Goal: Task Accomplishment & Management: Manage account settings

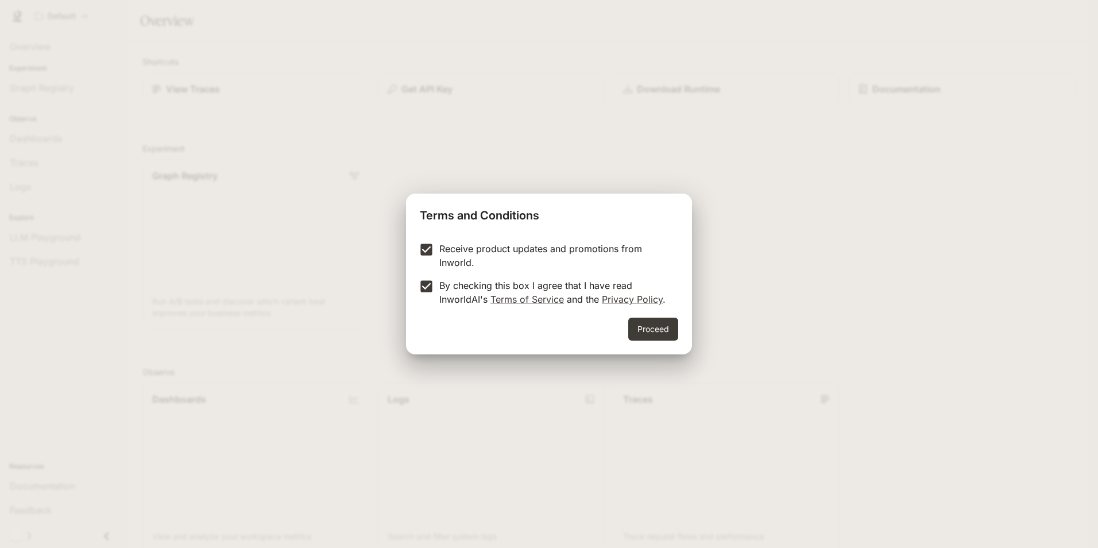
click at [661, 337] on button "Proceed" at bounding box center [653, 329] width 50 height 23
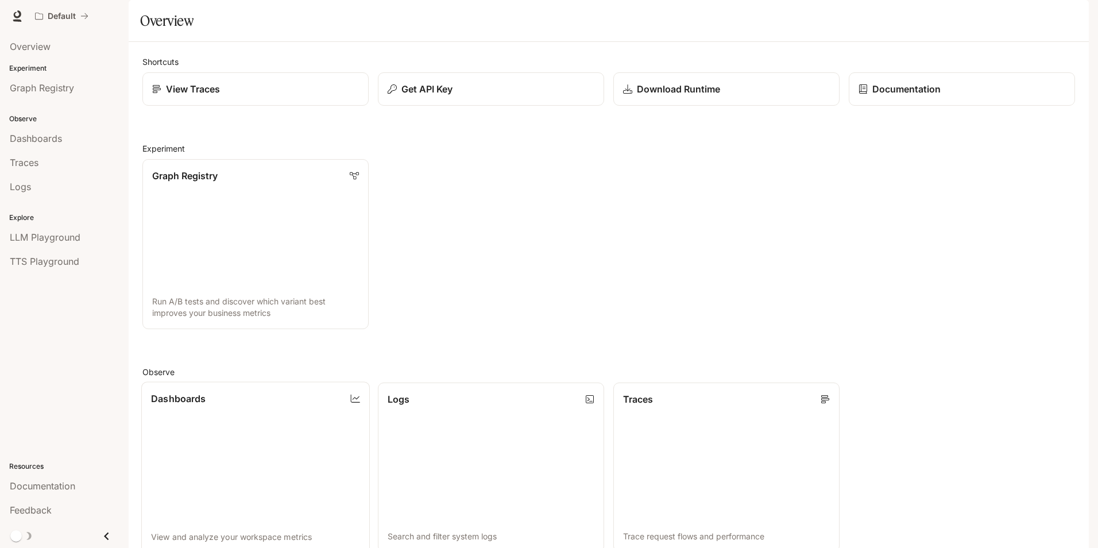
scroll to position [230, 0]
click at [285, 381] on link "Dashboards View and analyze your workspace metrics" at bounding box center [255, 466] width 229 height 171
click at [34, 146] on link "Dashboards" at bounding box center [64, 138] width 119 height 22
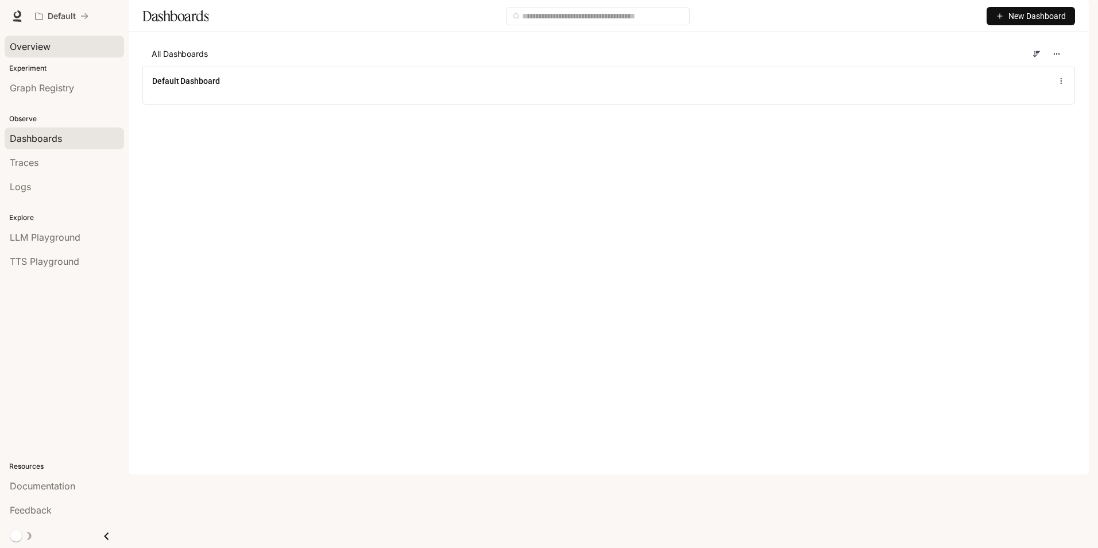
click at [10, 45] on span "Overview" at bounding box center [30, 47] width 41 height 14
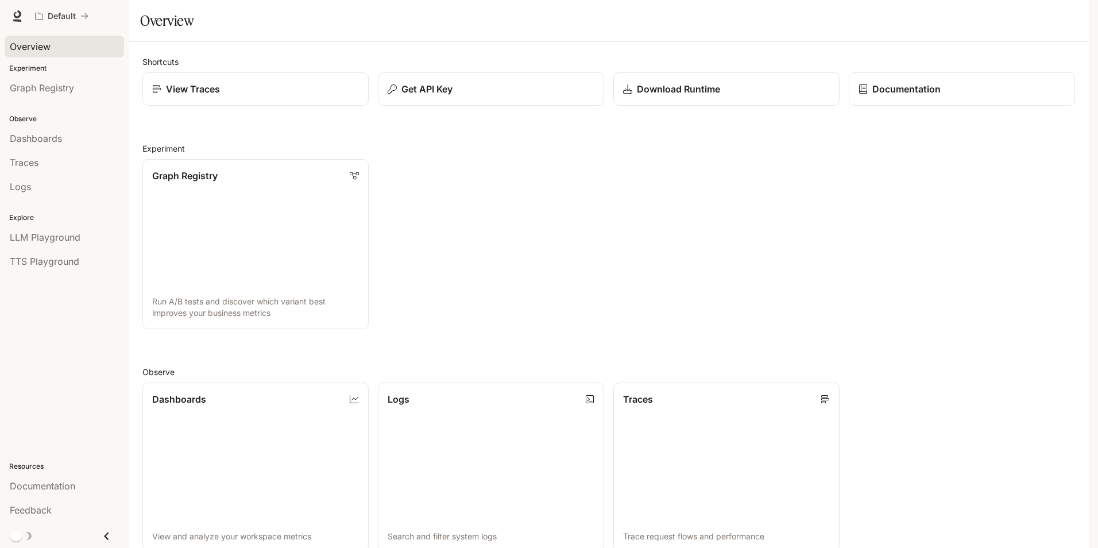
click at [68, 175] on li "Logs" at bounding box center [64, 187] width 129 height 24
click at [181, 106] on link "View Traces" at bounding box center [255, 88] width 226 height 33
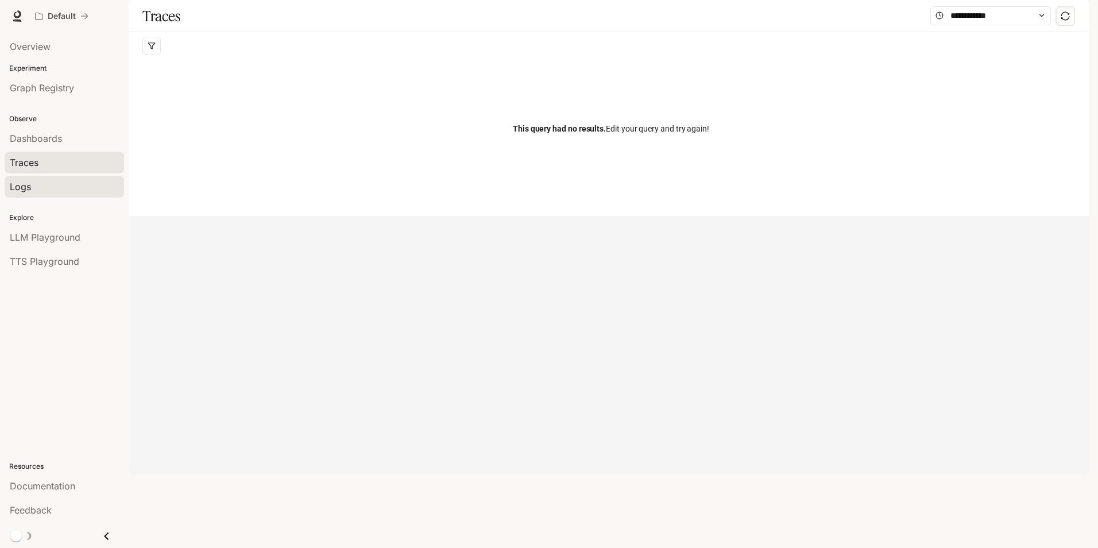
click at [68, 183] on div "Logs" at bounding box center [64, 187] width 109 height 14
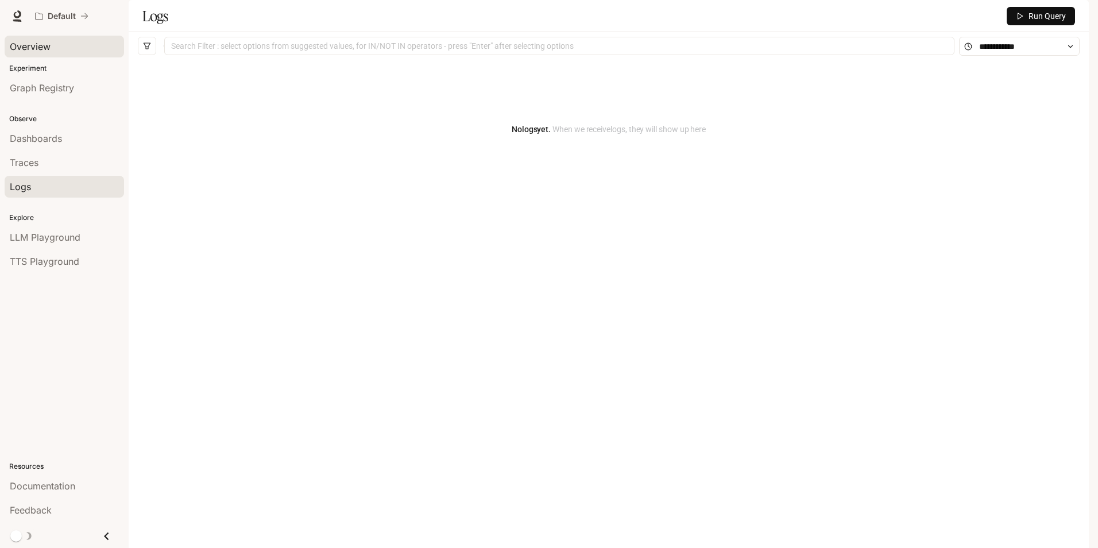
click at [26, 56] on link "Overview" at bounding box center [64, 47] width 119 height 22
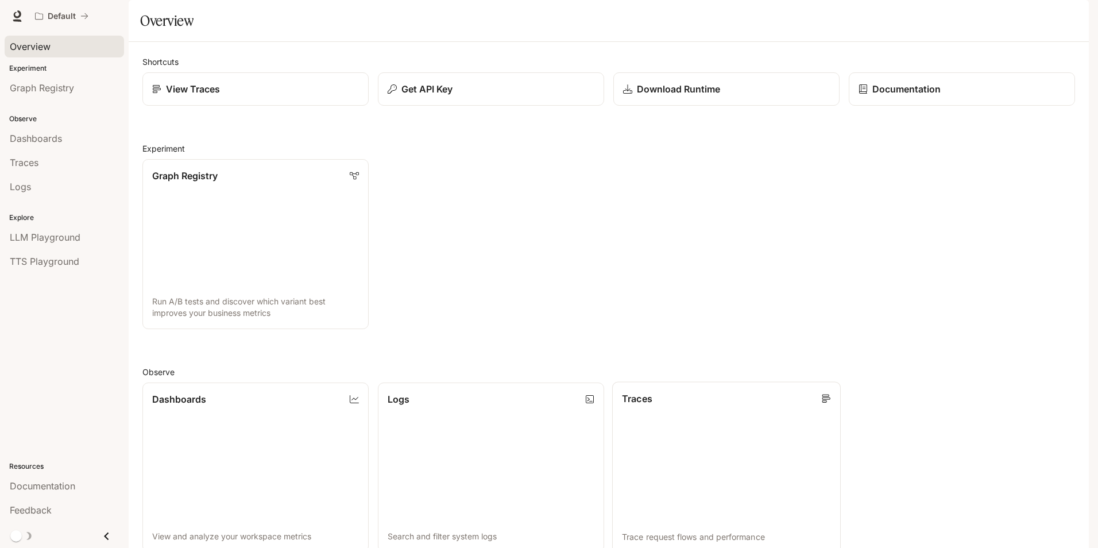
scroll to position [279, 0]
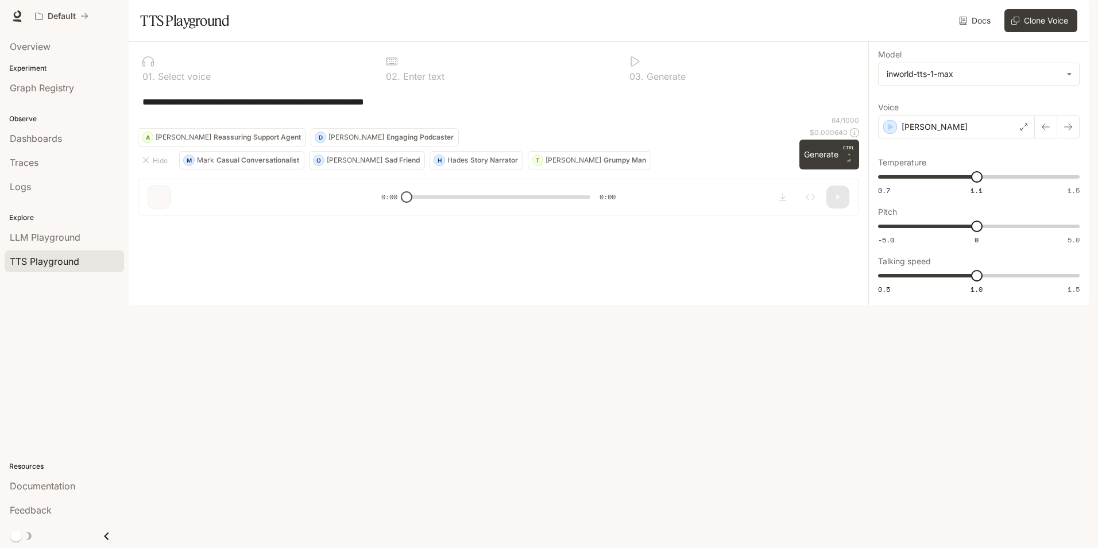
click at [38, 60] on div "Overview" at bounding box center [64, 46] width 129 height 29
click at [44, 49] on span "Overview" at bounding box center [30, 47] width 41 height 14
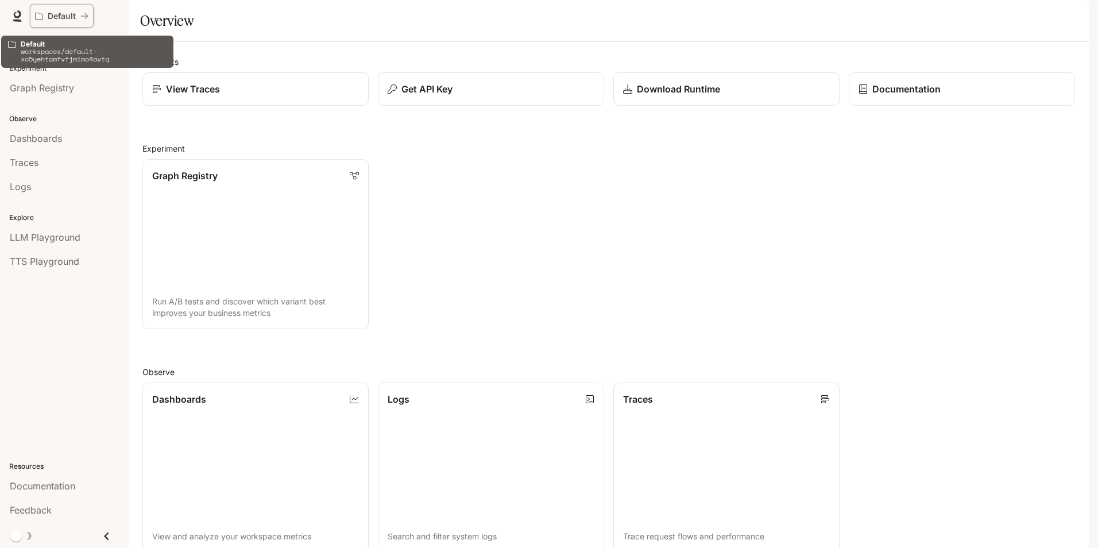
click at [74, 21] on button "Default" at bounding box center [62, 16] width 64 height 23
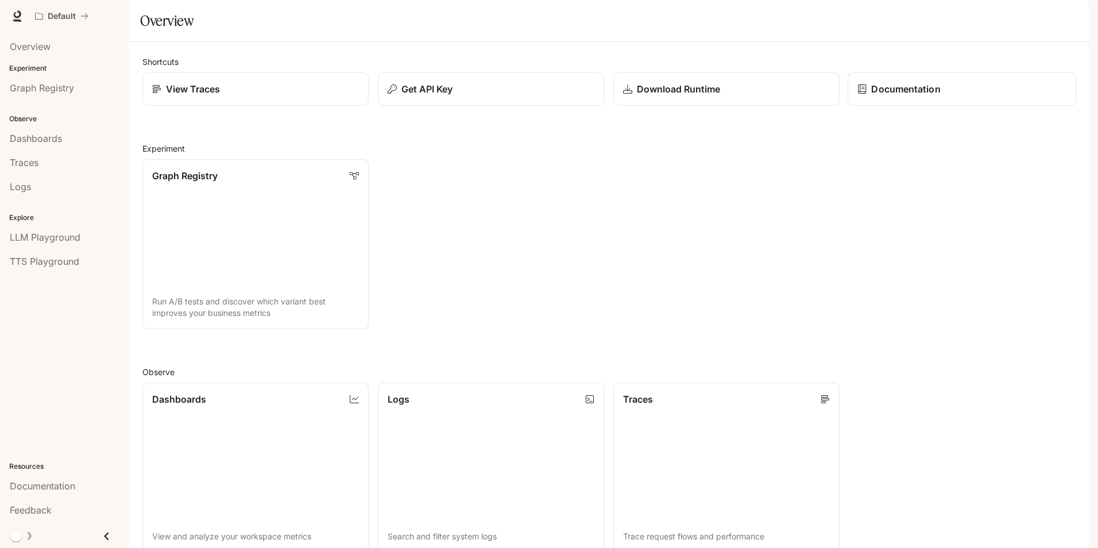
click at [889, 96] on p "Documentation" at bounding box center [905, 89] width 69 height 14
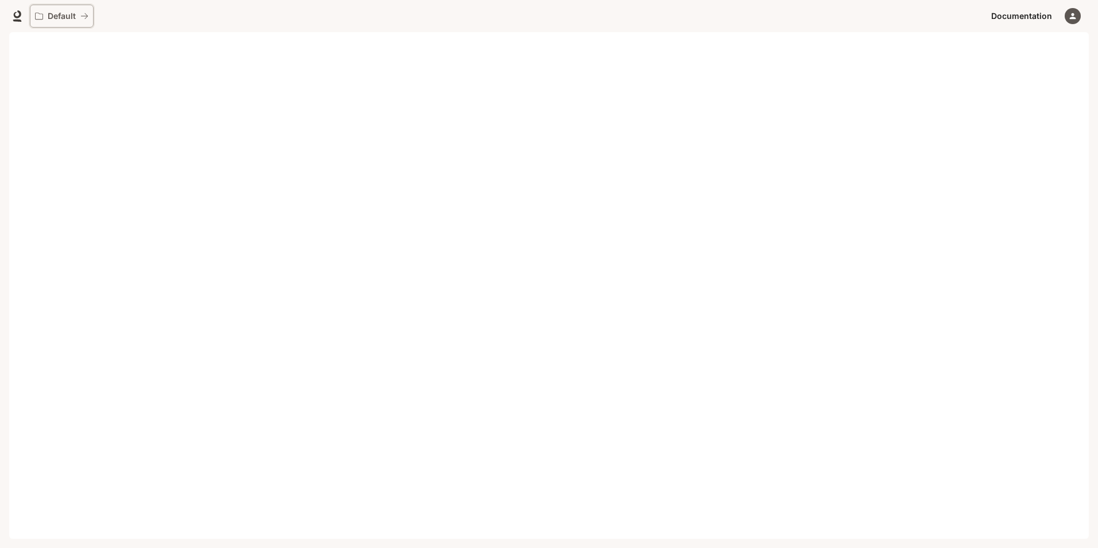
click at [37, 10] on button "Default" at bounding box center [62, 16] width 64 height 23
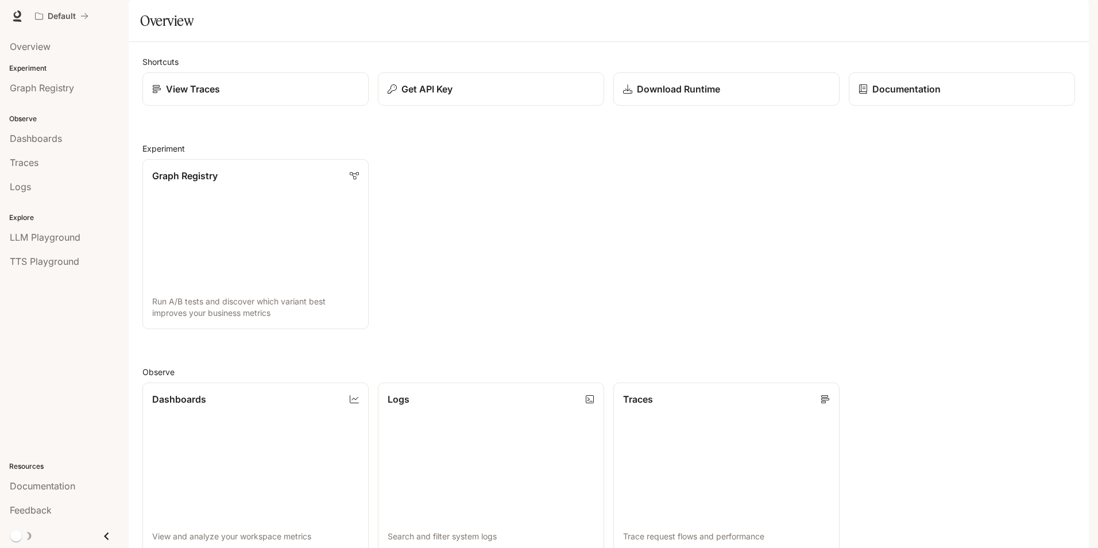
click at [290, 106] on link "View Traces" at bounding box center [255, 88] width 226 height 33
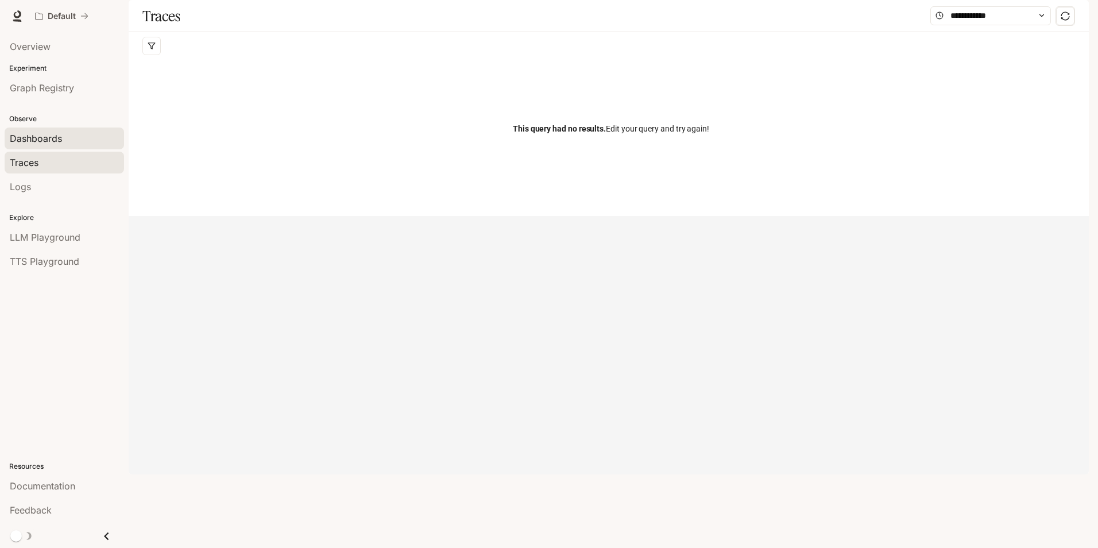
click at [54, 129] on link "Dashboards" at bounding box center [64, 138] width 119 height 22
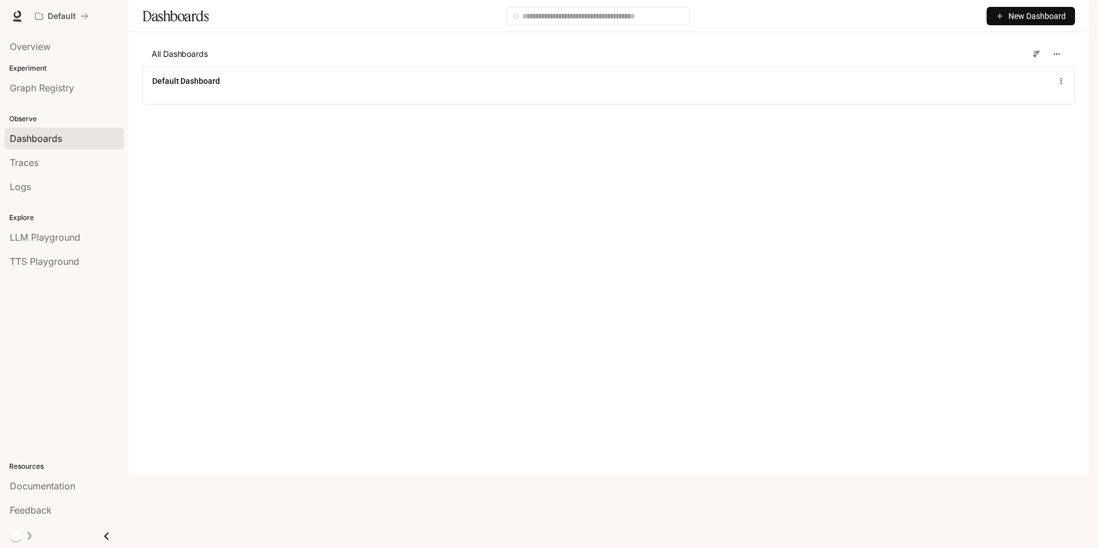
click at [1025, 22] on span "New Dashboard" at bounding box center [1036, 16] width 57 height 13
click at [1046, 69] on div "Create dashboard" at bounding box center [1017, 73] width 95 height 13
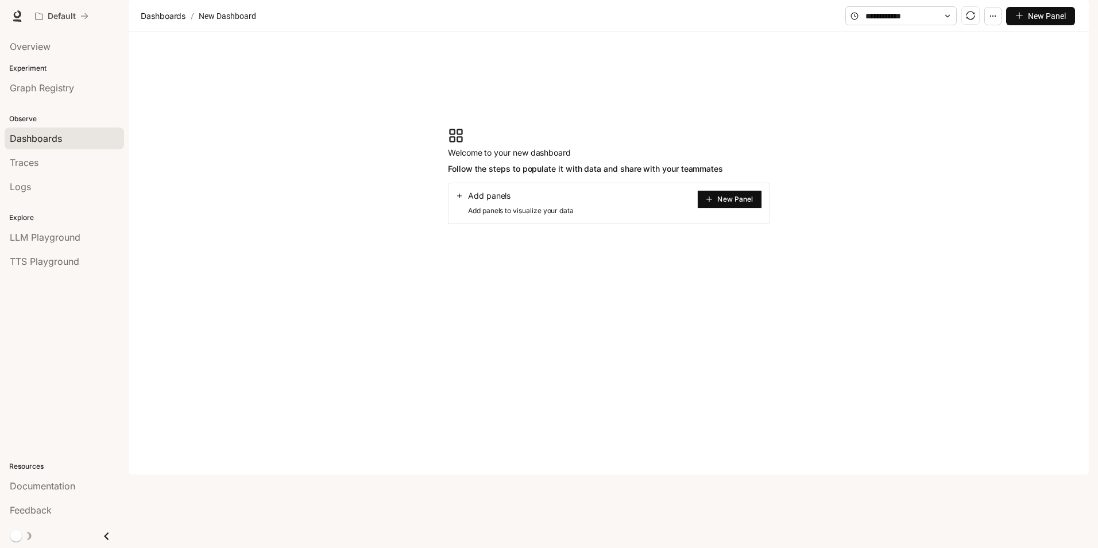
click at [728, 208] on button "New Panel" at bounding box center [729, 199] width 65 height 18
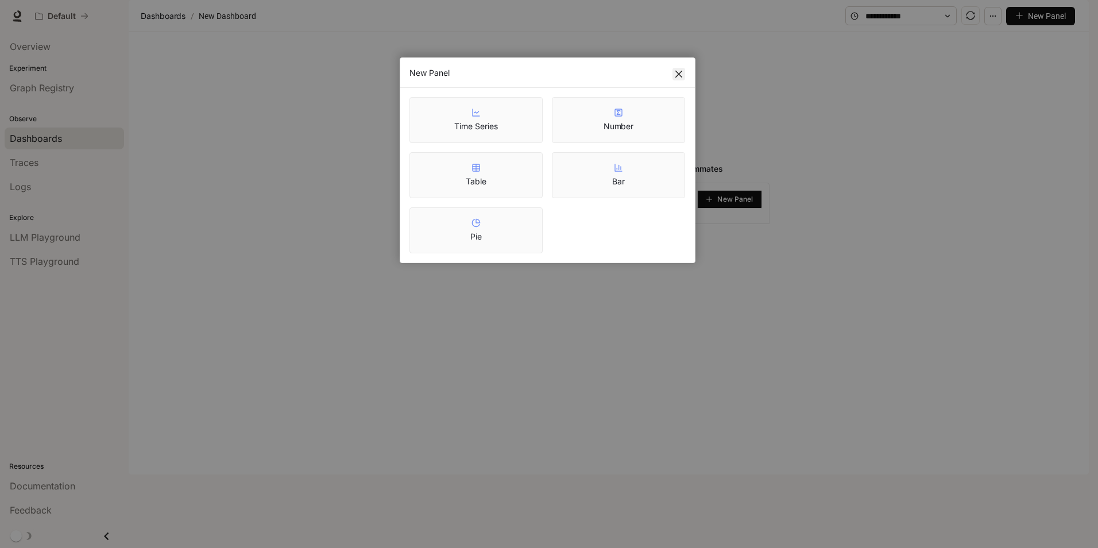
click at [677, 75] on icon "close" at bounding box center [678, 73] width 9 height 9
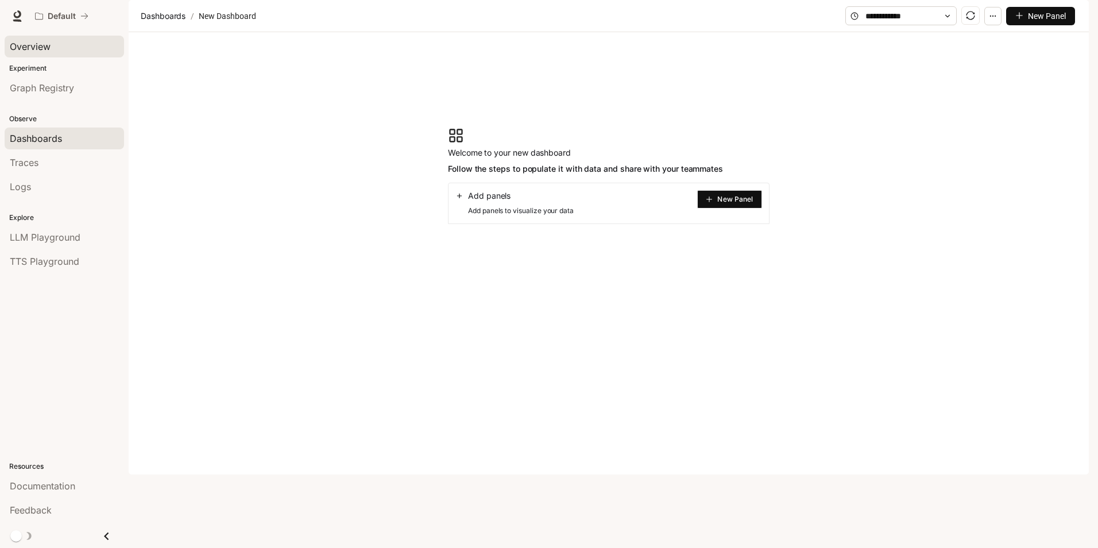
click at [44, 51] on span "Overview" at bounding box center [30, 47] width 41 height 14
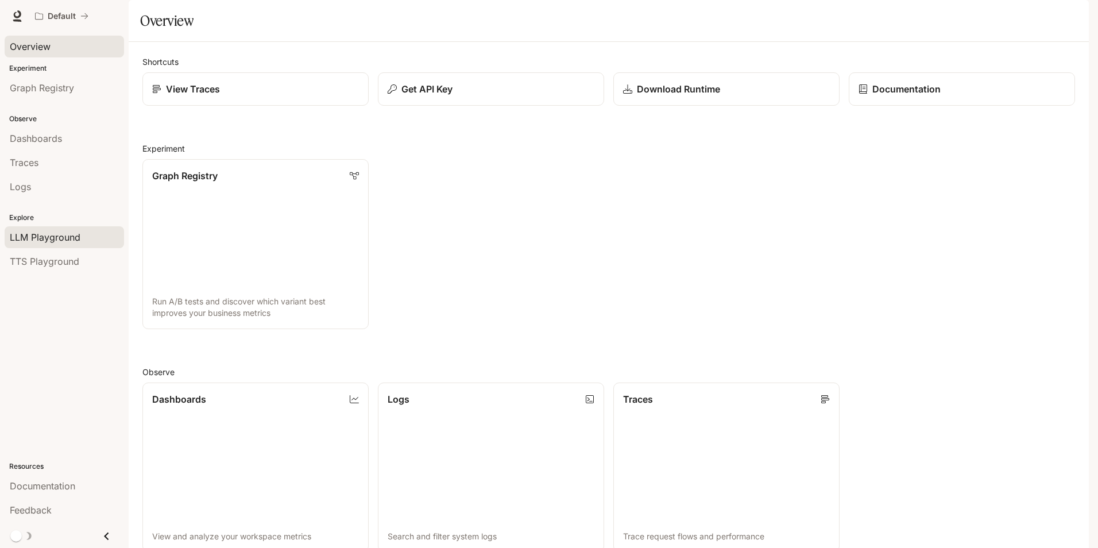
click at [50, 242] on span "LLM Playground" at bounding box center [45, 237] width 71 height 14
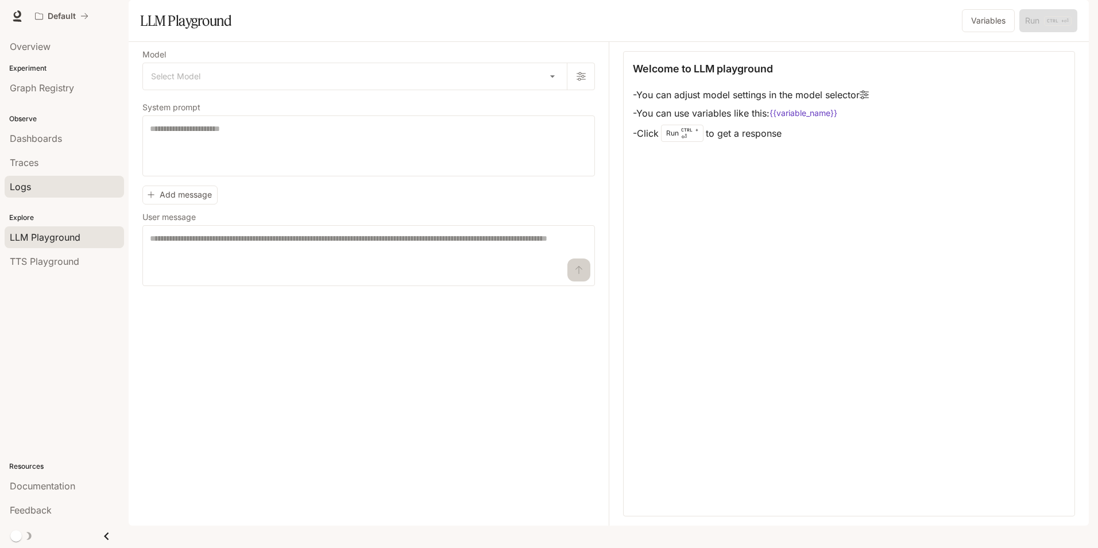
click at [32, 194] on link "Logs" at bounding box center [64, 187] width 119 height 22
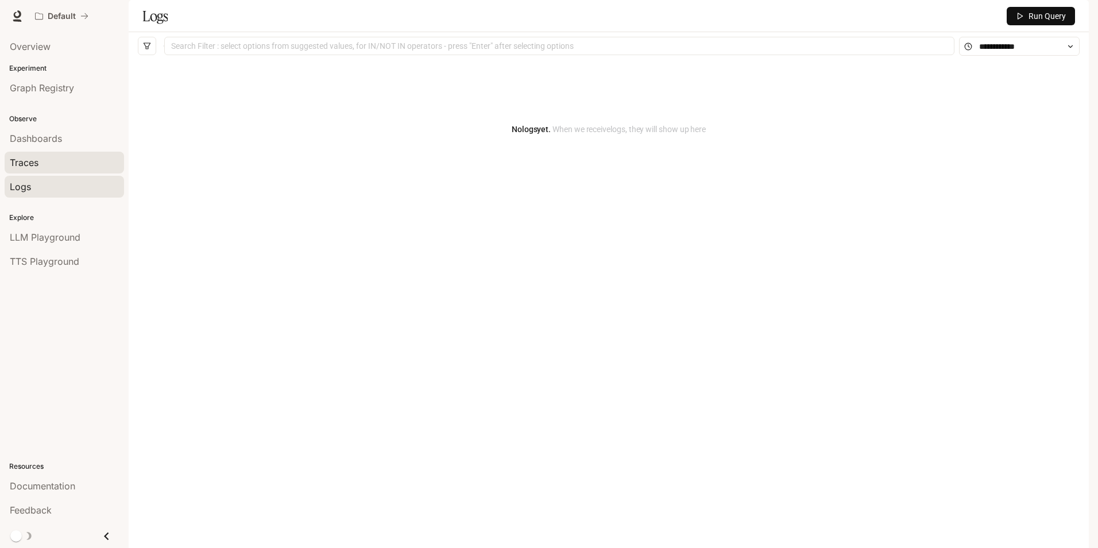
click at [47, 170] on link "Traces" at bounding box center [64, 163] width 119 height 22
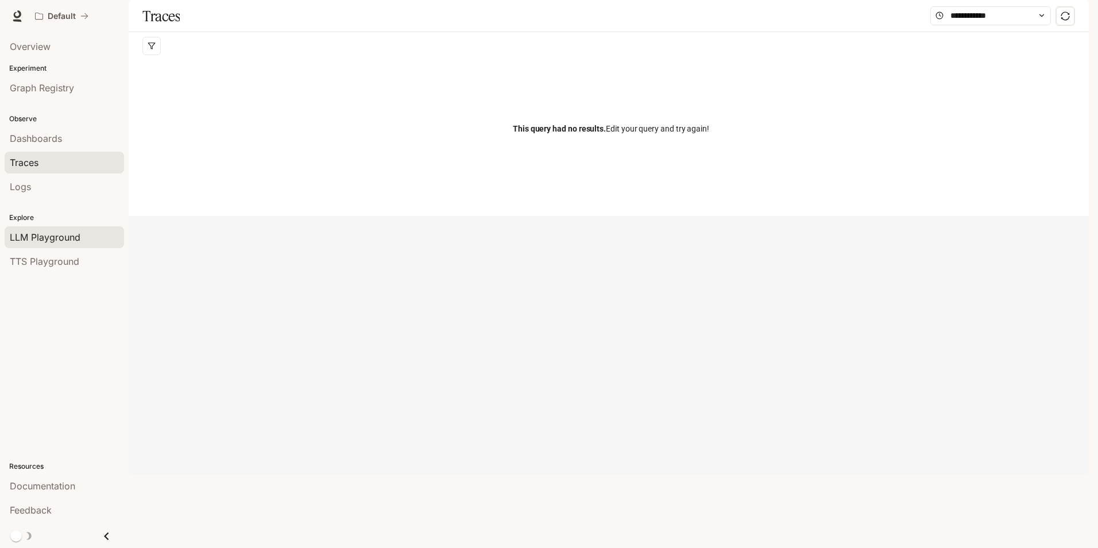
click at [47, 245] on link "LLM Playground" at bounding box center [64, 237] width 119 height 22
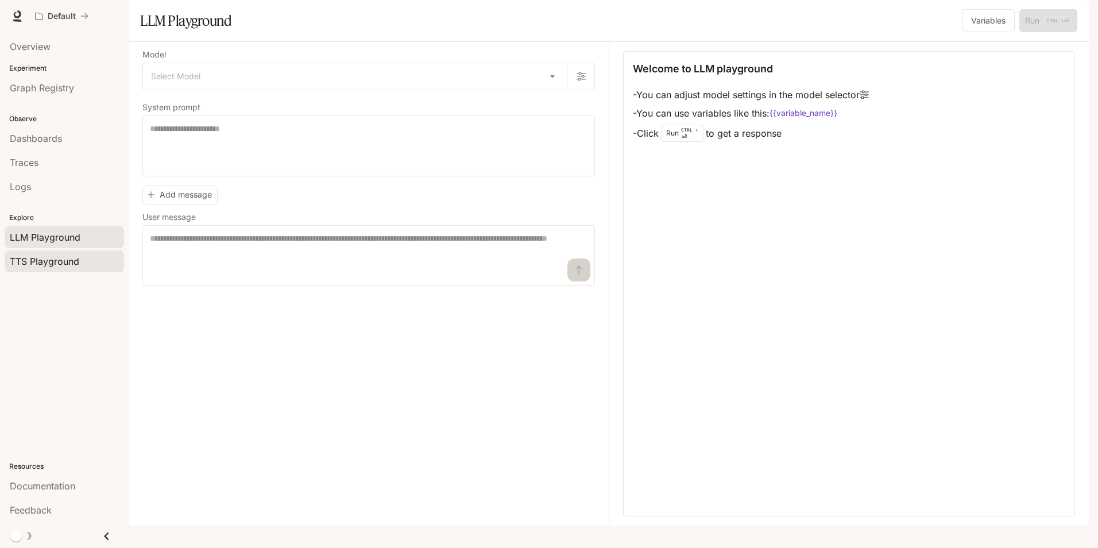
click at [61, 257] on span "TTS Playground" at bounding box center [44, 261] width 69 height 14
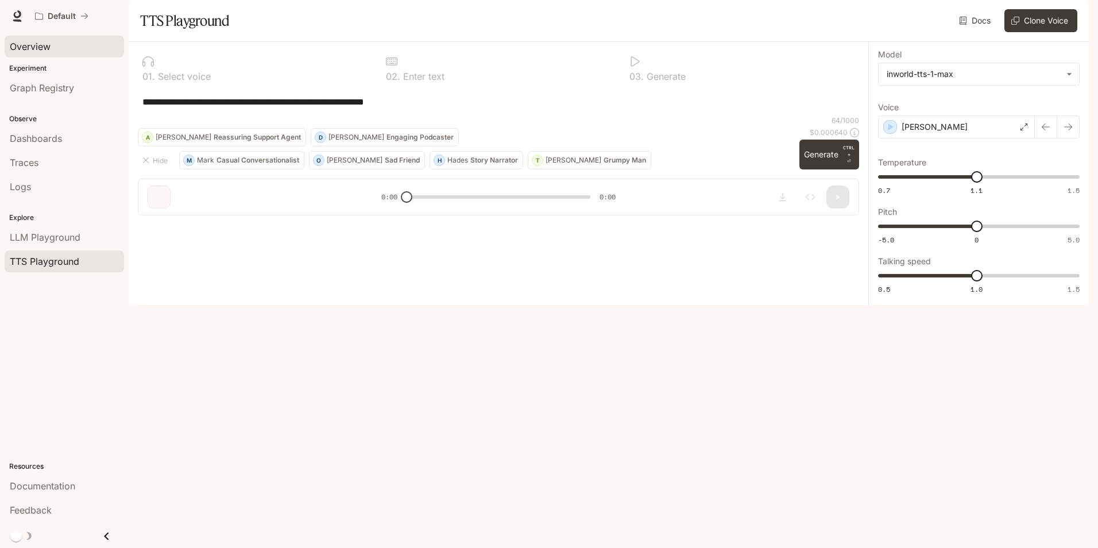
click at [34, 53] on span "Overview" at bounding box center [30, 47] width 41 height 14
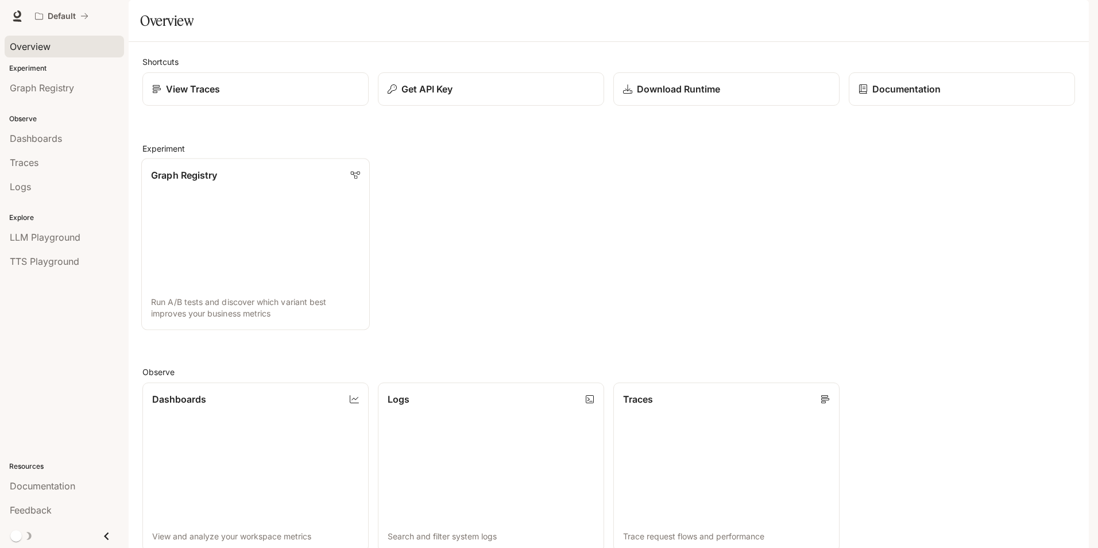
click at [269, 230] on link "Graph Registry Run A/B tests and discover which variant best improves your busi…" at bounding box center [255, 244] width 229 height 171
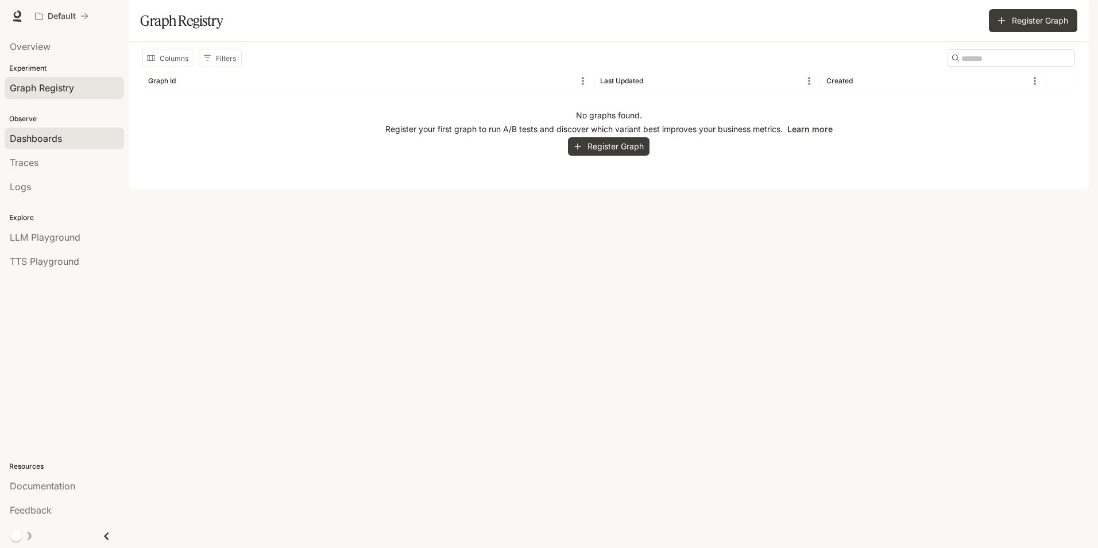
click at [42, 136] on span "Dashboards" at bounding box center [36, 139] width 52 height 14
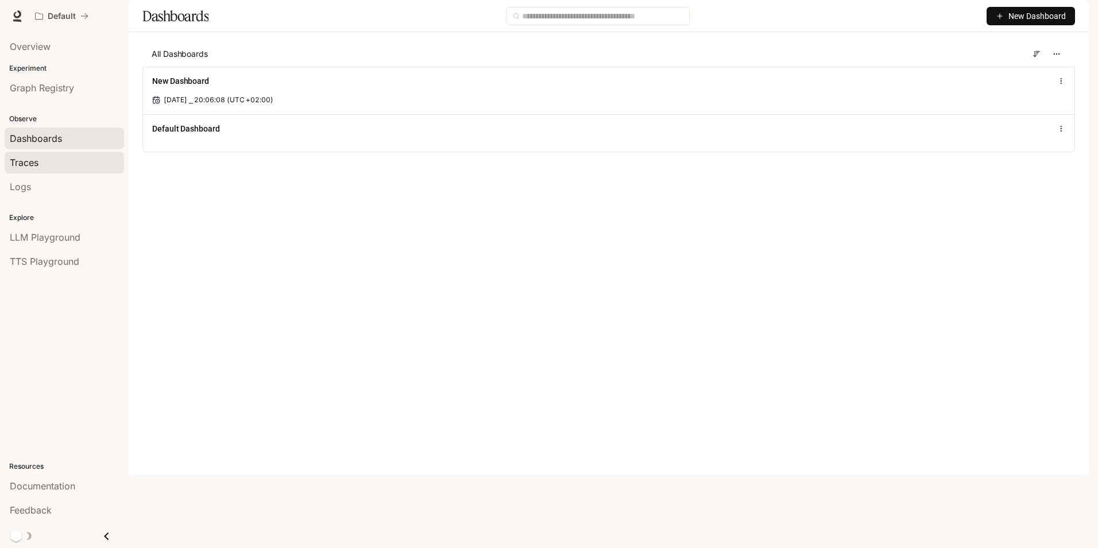
click at [55, 163] on div "Traces" at bounding box center [64, 163] width 109 height 14
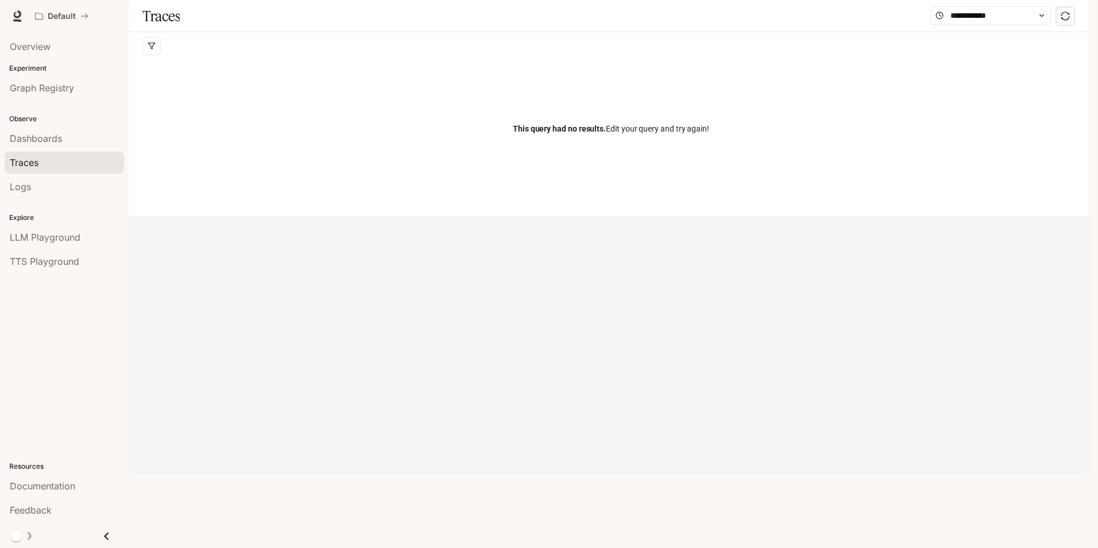
click at [1003, 34] on div "Skip to main content Default Documentation Documentation Portal Overview Experi…" at bounding box center [549, 274] width 1098 height 548
click at [999, 22] on input "text" at bounding box center [990, 15] width 80 height 13
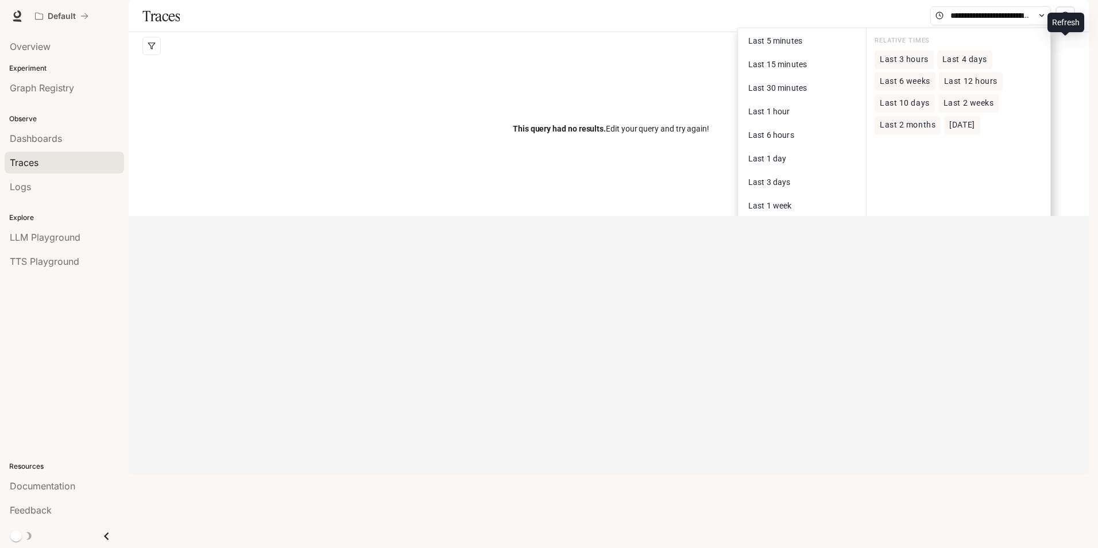
click at [1075, 32] on div "Traces Last 5 minutes Last 15 minutes Last 30 minutes Last 1 hour Last 6 hours …" at bounding box center [609, 16] width 960 height 32
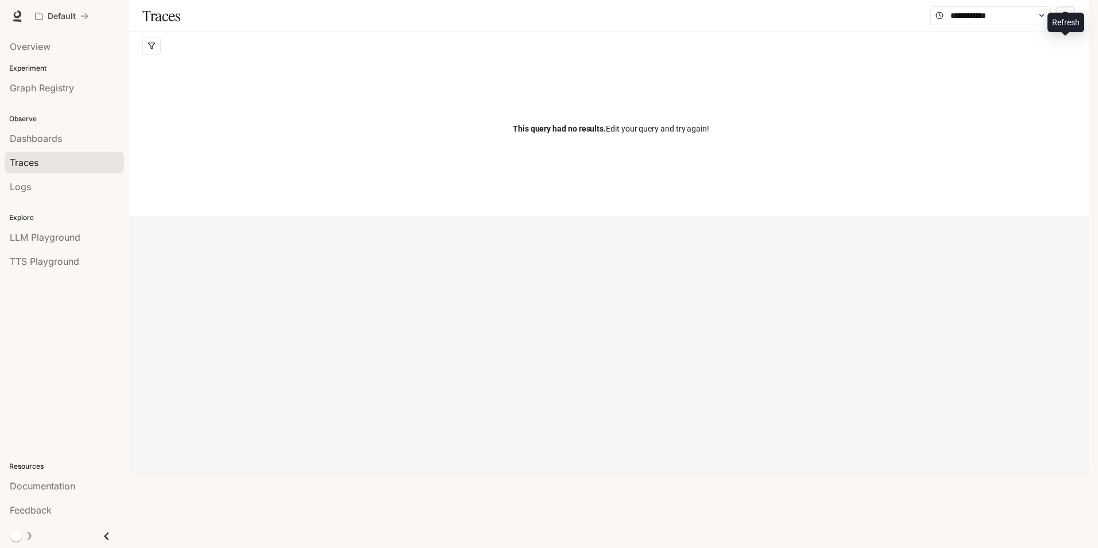
click at [1069, 20] on icon "sync" at bounding box center [1065, 15] width 9 height 9
click at [1046, 17] on span "Documentation" at bounding box center [1019, 16] width 57 height 14
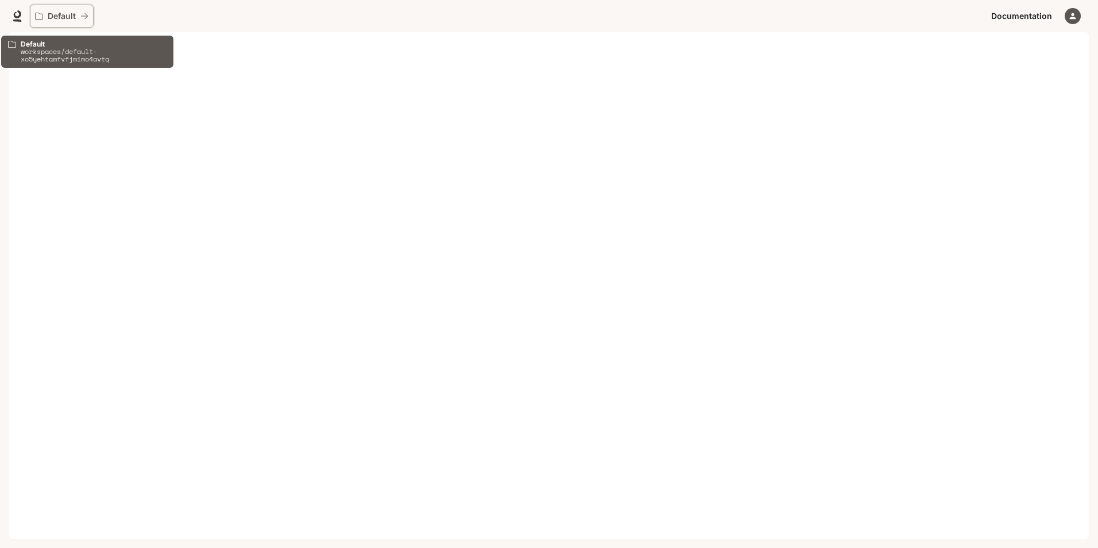
click at [42, 22] on button "Default" at bounding box center [62, 16] width 64 height 23
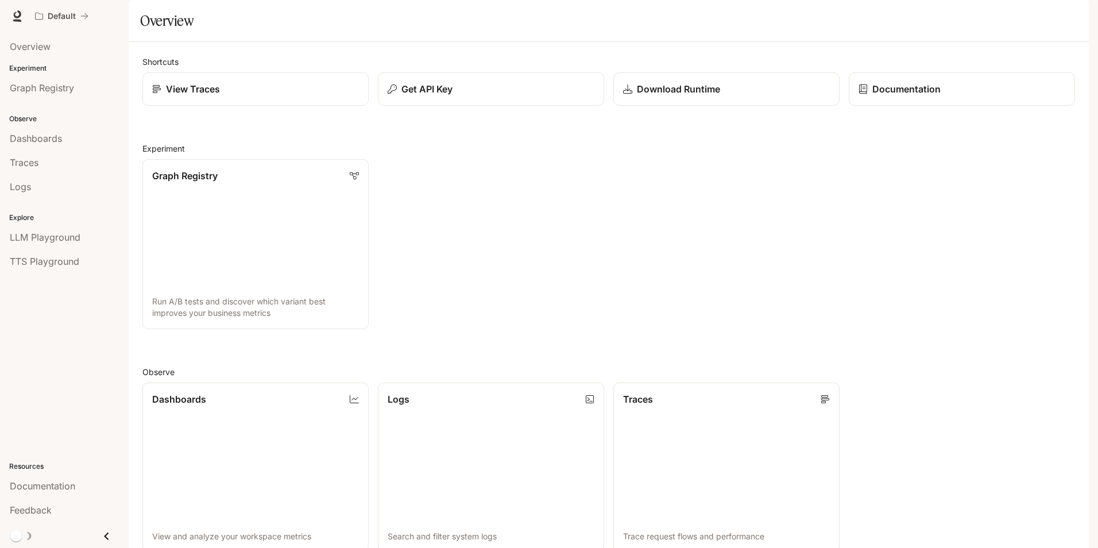
click at [117, 529] on button "Close drawer" at bounding box center [107, 536] width 26 height 24
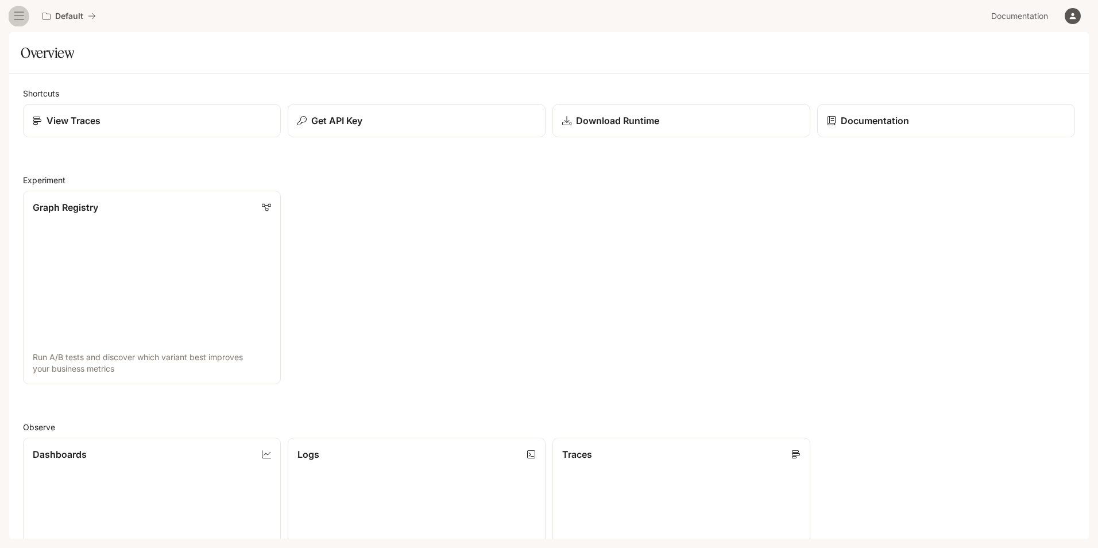
click at [22, 16] on icon "open drawer" at bounding box center [19, 16] width 10 height 8
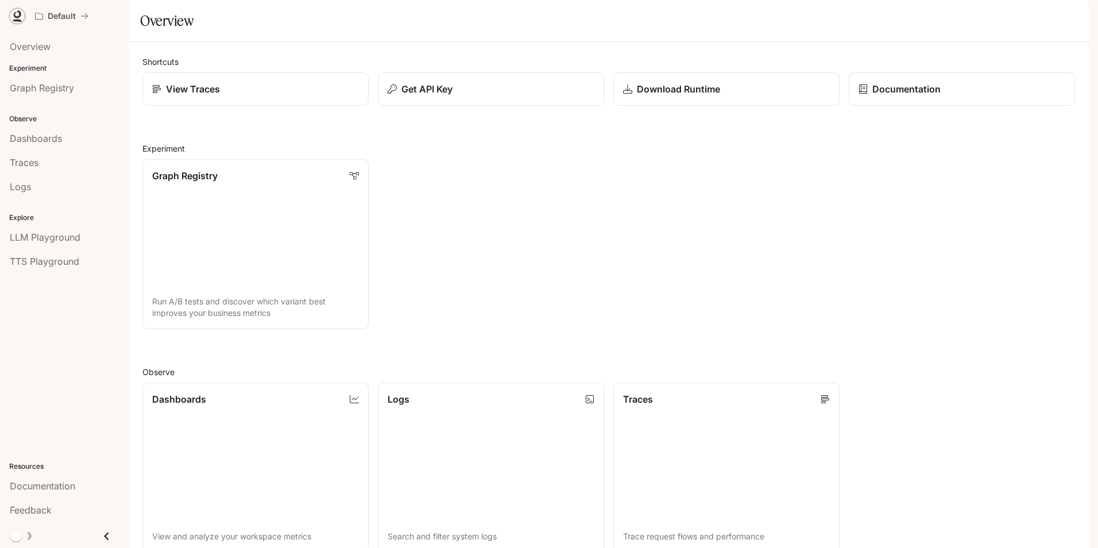
click at [18, 17] on icon at bounding box center [17, 14] width 7 height 8
click at [42, 67] on p "Experiment" at bounding box center [64, 68] width 129 height 10
click at [25, 67] on p "Experiment" at bounding box center [64, 68] width 129 height 10
click at [49, 44] on span "Overview" at bounding box center [30, 47] width 41 height 14
click at [36, 90] on span "Graph Registry" at bounding box center [42, 88] width 64 height 14
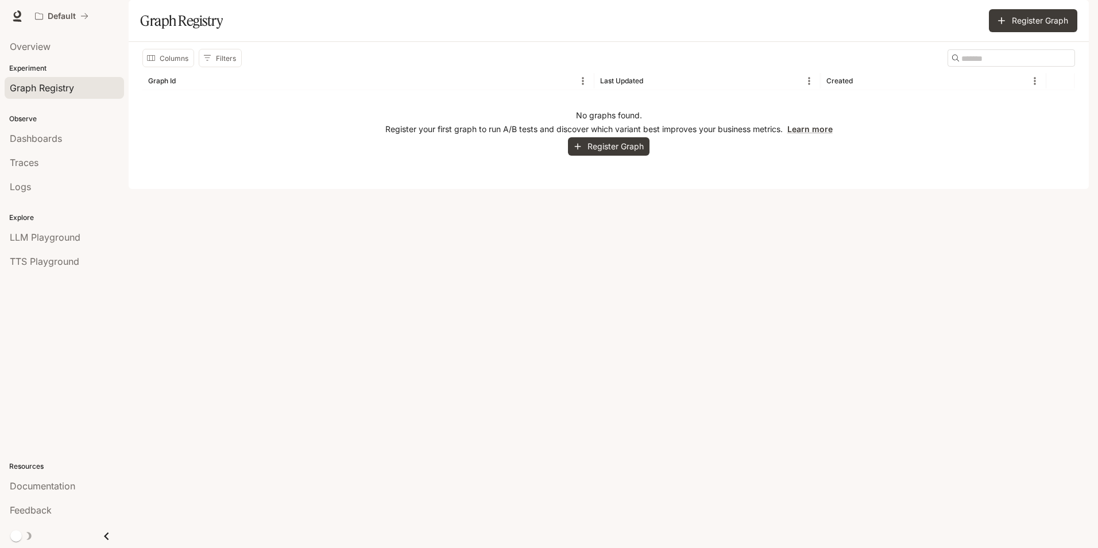
click at [106, 536] on icon "Close drawer" at bounding box center [107, 536] width 16 height 16
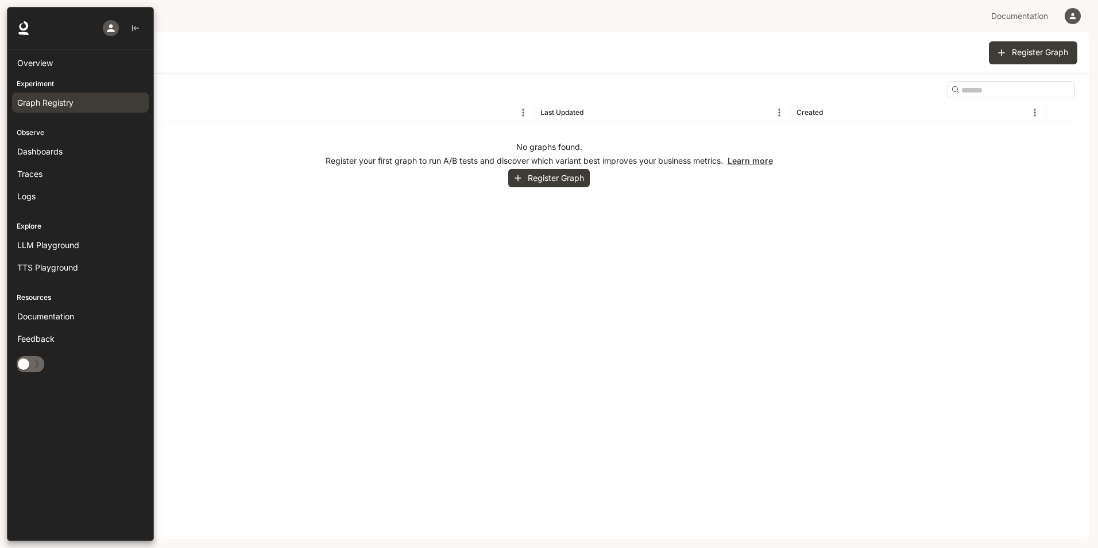
click at [115, 28] on icon "button" at bounding box center [110, 27] width 11 height 11
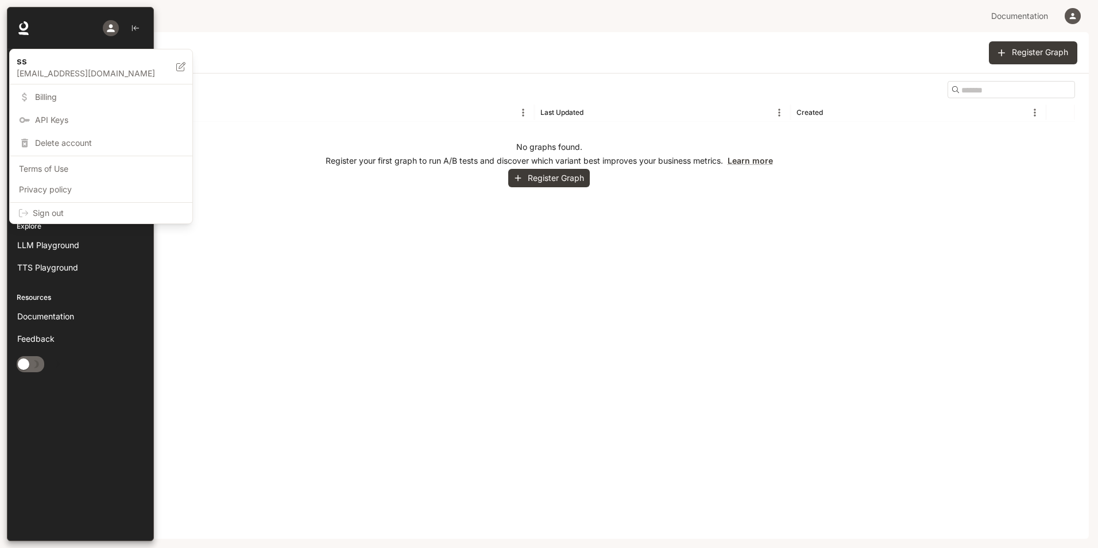
click at [63, 117] on span "API Keys" at bounding box center [109, 119] width 148 height 11
